Goal: Task Accomplishment & Management: Use online tool/utility

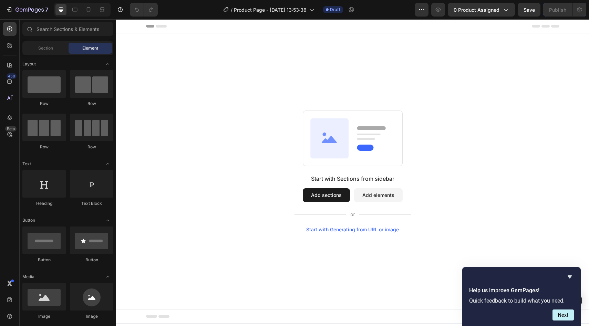
click at [330, 191] on button "Add sections" at bounding box center [326, 195] width 47 height 14
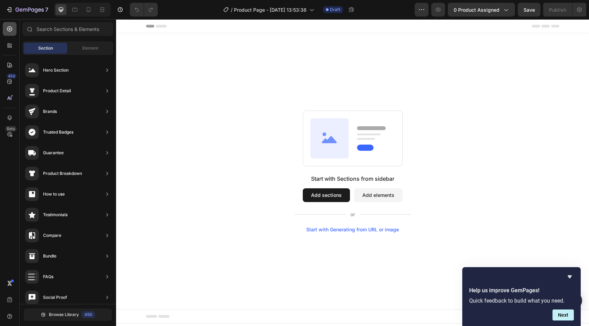
click at [16, 29] on div at bounding box center [10, 29] width 14 height 14
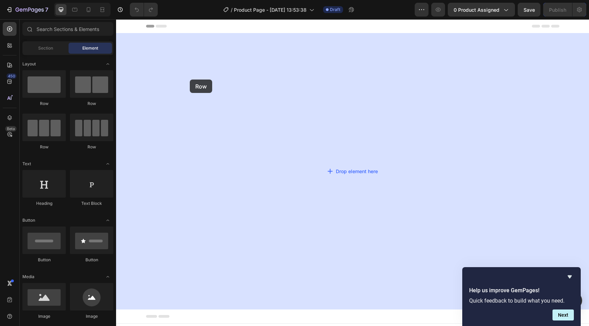
drag, startPoint x: 166, startPoint y: 99, endPoint x: 236, endPoint y: 80, distance: 73.1
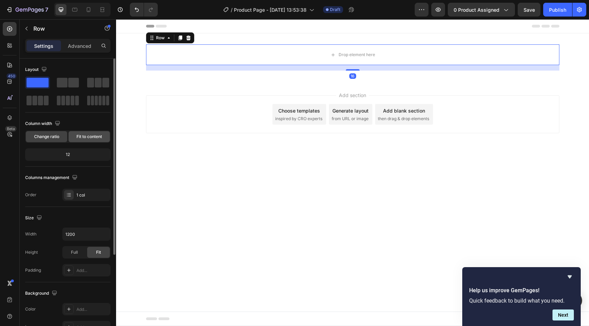
click at [86, 134] on span "Fit to content" at bounding box center [88, 137] width 25 height 6
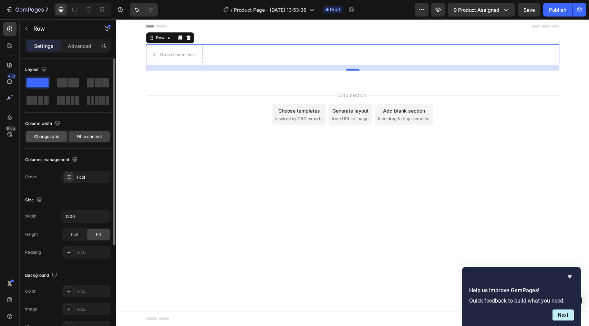
click at [59, 132] on div "Change ratio" at bounding box center [46, 136] width 41 height 11
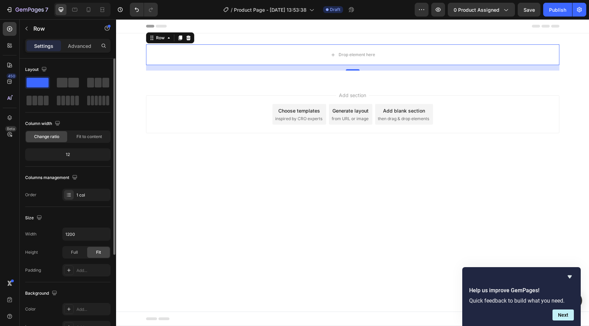
click at [101, 156] on div "12" at bounding box center [68, 155] width 83 height 10
click at [102, 137] on div "Fit to content" at bounding box center [88, 136] width 41 height 11
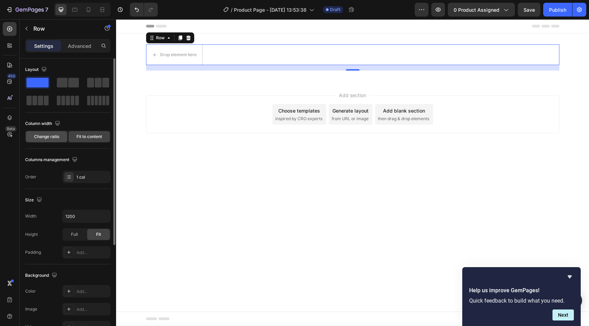
click at [47, 139] on span "Change ratio" at bounding box center [46, 137] width 25 height 6
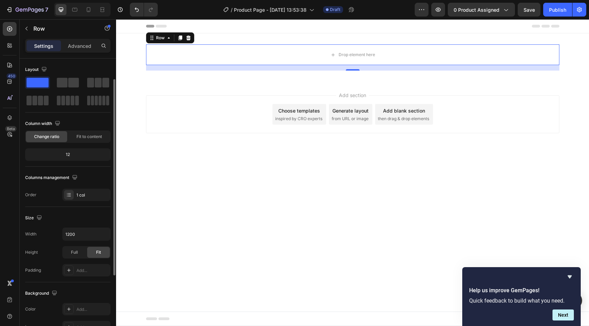
scroll to position [16, 0]
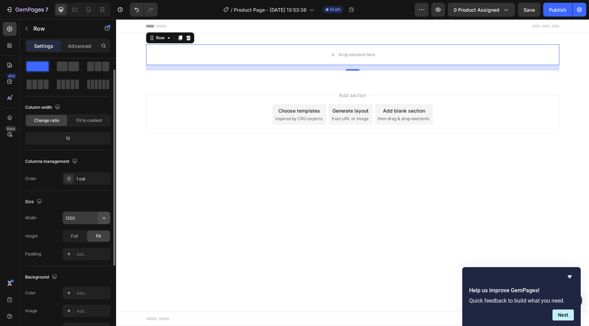
click at [109, 215] on button "button" at bounding box center [104, 218] width 12 height 12
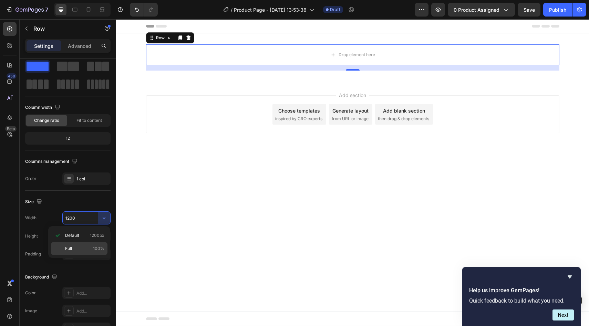
click at [73, 244] on div "Full 100%" at bounding box center [79, 248] width 56 height 13
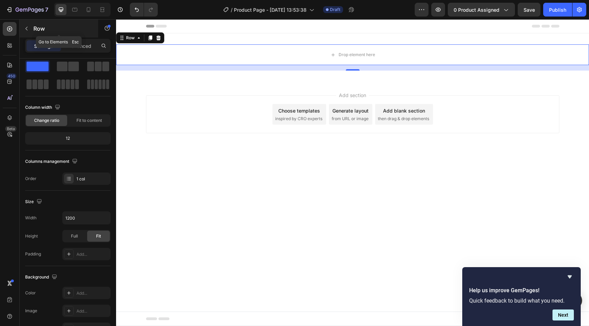
click at [36, 27] on p "Row" at bounding box center [62, 28] width 59 height 8
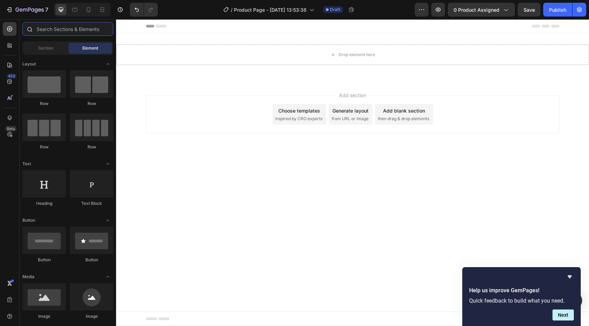
click at [49, 29] on input "text" at bounding box center [67, 29] width 91 height 14
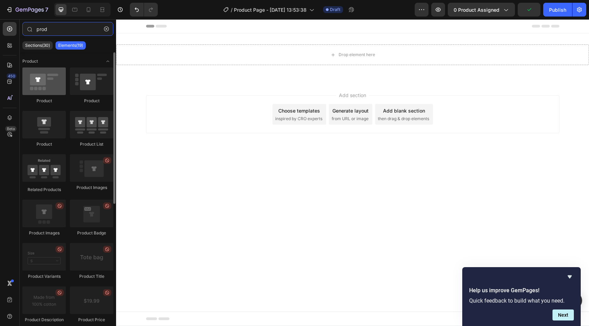
type input "prod"
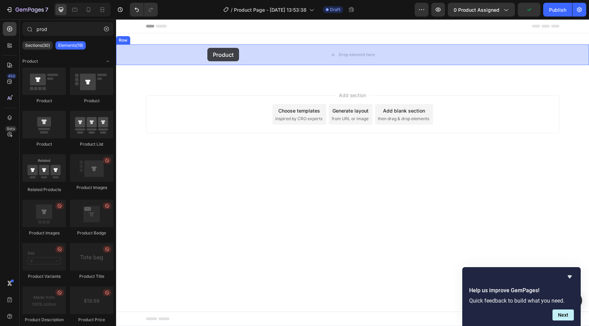
drag, startPoint x: 159, startPoint y: 101, endPoint x: 207, endPoint y: 49, distance: 71.4
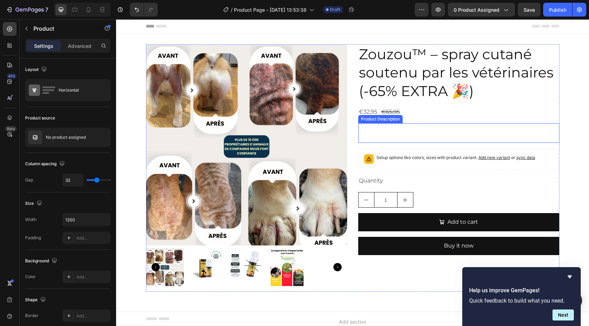
click at [354, 130] on div "Product Images Zouzou™ – spray cutané soutenu par les vétérinaires (-65% EXTRA …" at bounding box center [352, 167] width 413 height 247
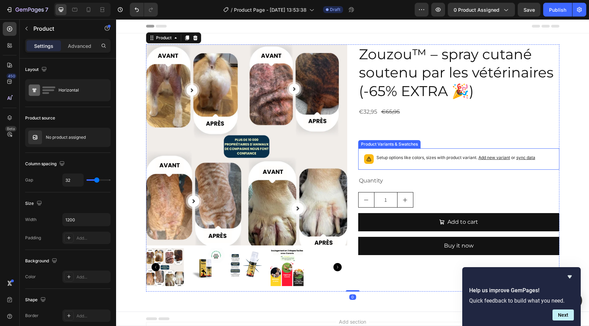
click at [398, 153] on div "Setup options like colors, sizes with product variant. Add new variant or sync …" at bounding box center [458, 158] width 195 height 15
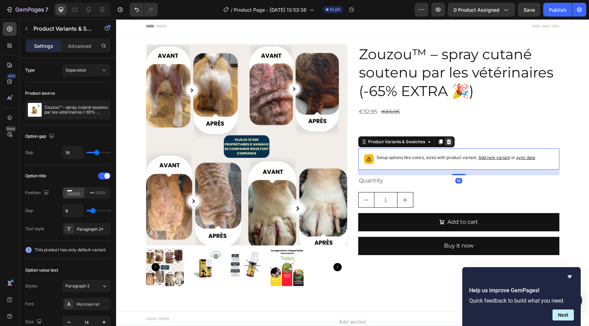
click at [446, 144] on icon at bounding box center [448, 141] width 4 height 5
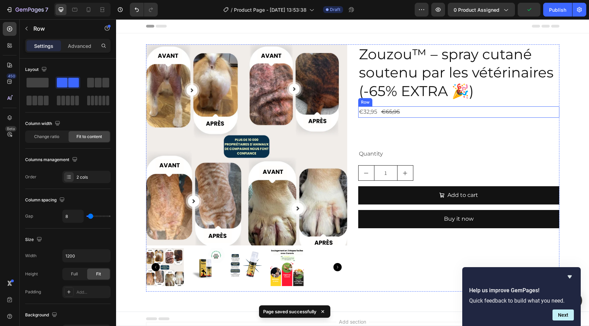
click at [413, 112] on div "€32,95 Product Price Product Price €65,95 Product Price Product Price Row" at bounding box center [458, 111] width 201 height 11
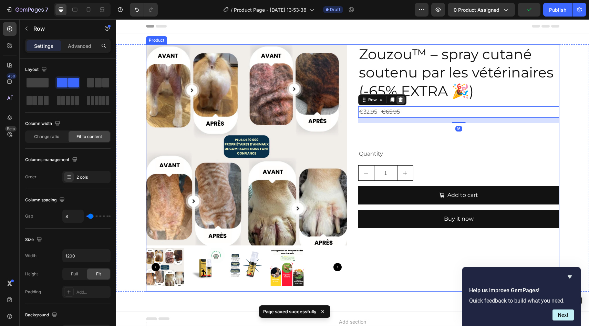
click at [400, 101] on div at bounding box center [400, 100] width 8 height 8
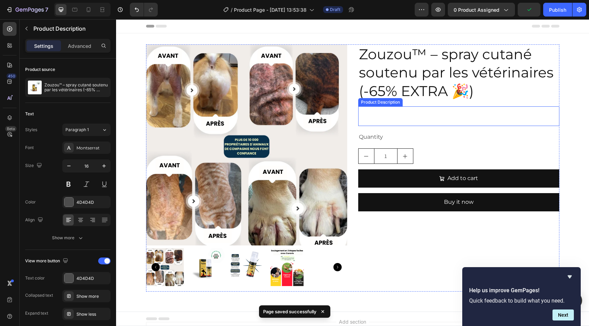
click at [399, 117] on div at bounding box center [458, 116] width 201 height 20
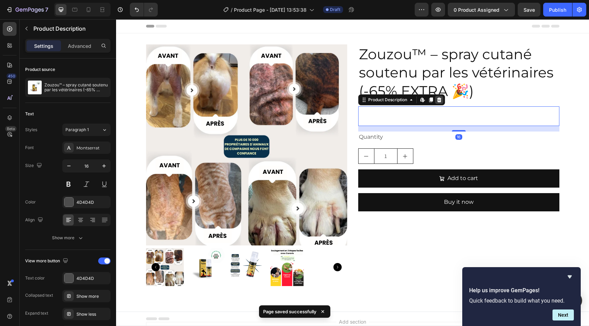
click at [436, 102] on icon at bounding box center [438, 99] width 4 height 5
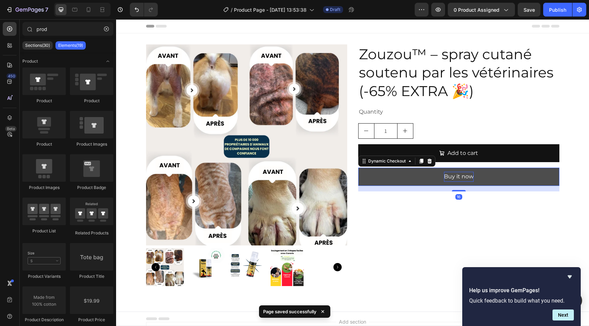
click at [447, 176] on div "Buy it now" at bounding box center [459, 177] width 30 height 10
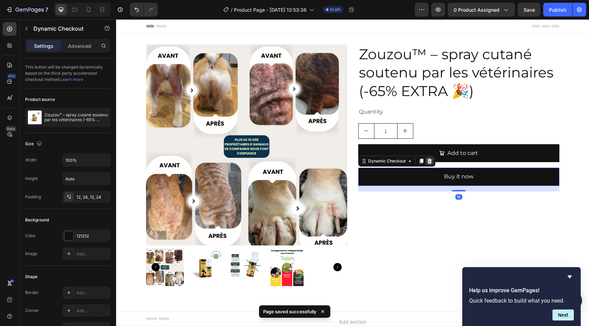
click at [427, 163] on icon at bounding box center [429, 161] width 4 height 5
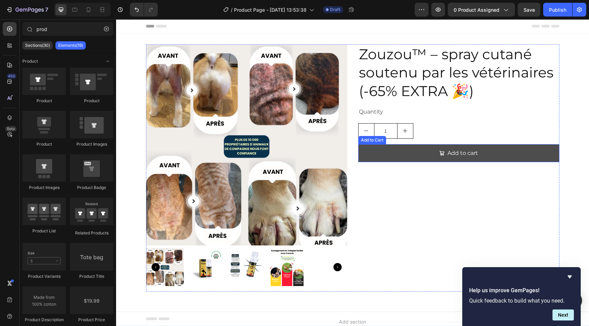
click at [419, 157] on button "Add to cart" at bounding box center [458, 153] width 201 height 18
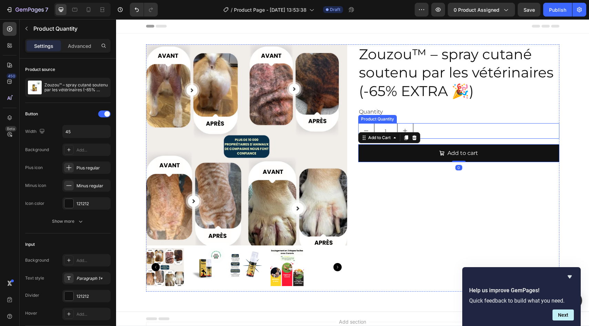
click at [424, 129] on div "1" at bounding box center [458, 130] width 201 height 15
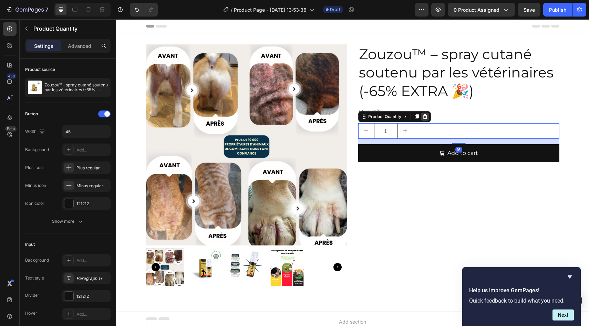
click at [422, 114] on icon at bounding box center [425, 117] width 6 height 6
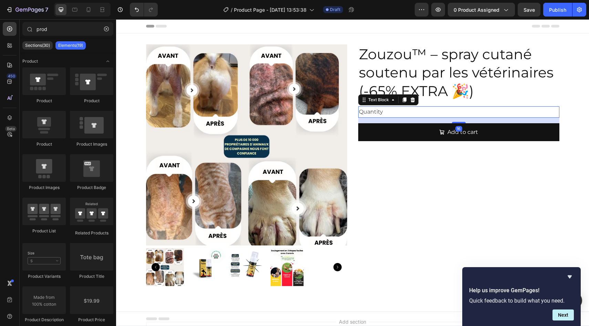
click at [415, 110] on div "Quantity" at bounding box center [458, 111] width 201 height 11
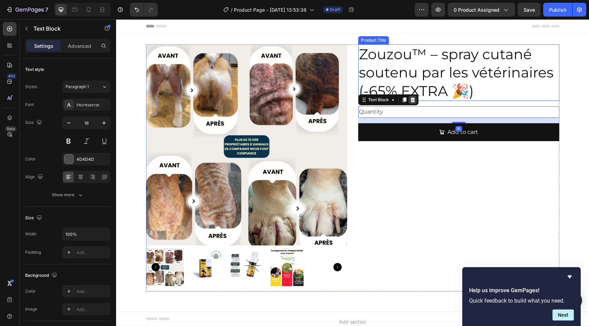
click at [411, 100] on icon at bounding box center [413, 100] width 6 height 6
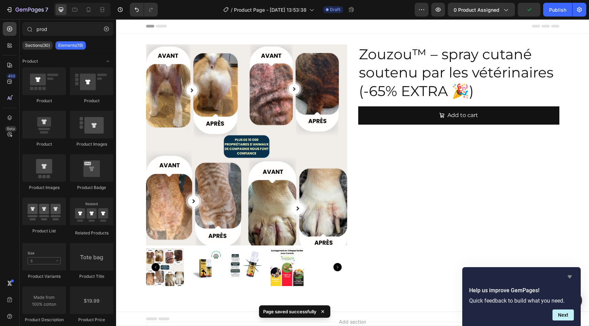
click at [572, 273] on icon "Hide survey" at bounding box center [569, 277] width 8 height 8
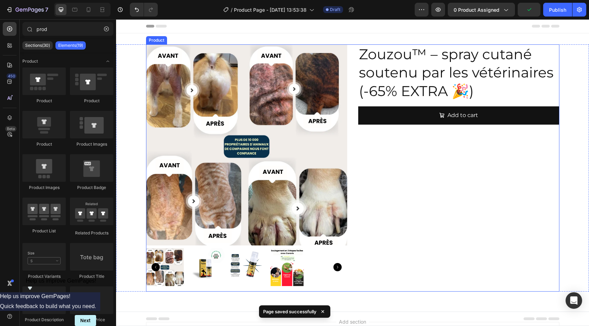
click at [465, 186] on div "Zouzou™ – spray cutané soutenu par les vétérinaires (-65% EXTRA 🎉) Product Titl…" at bounding box center [458, 167] width 201 height 247
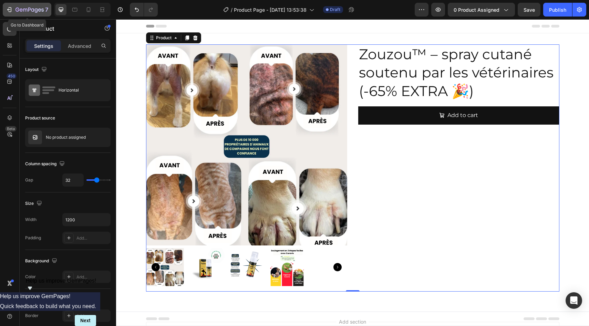
click at [18, 13] on icon "button" at bounding box center [29, 10] width 28 height 6
